Goal: Information Seeking & Learning: Learn about a topic

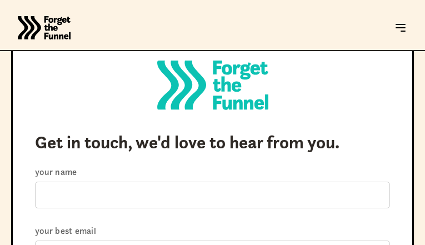
type input "OQhWtDAdWh"
type input "averiwasepa94@gmail.com"
select select "Just say hi"
